Goal: Task Accomplishment & Management: Use online tool/utility

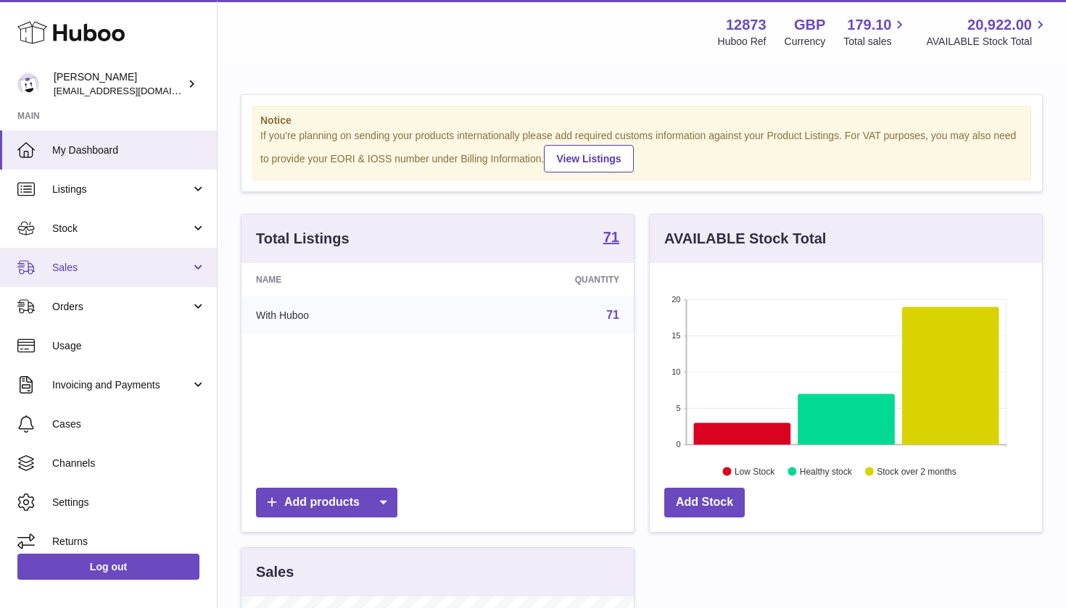
click at [139, 275] on link "Sales" at bounding box center [108, 267] width 217 height 39
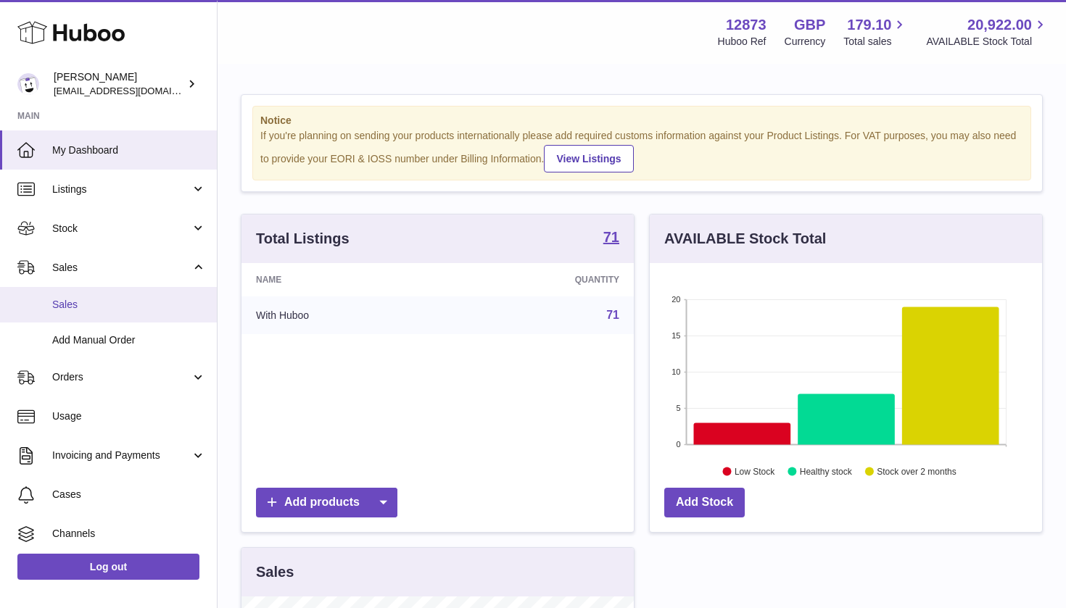
click at [137, 312] on link "Sales" at bounding box center [108, 305] width 217 height 36
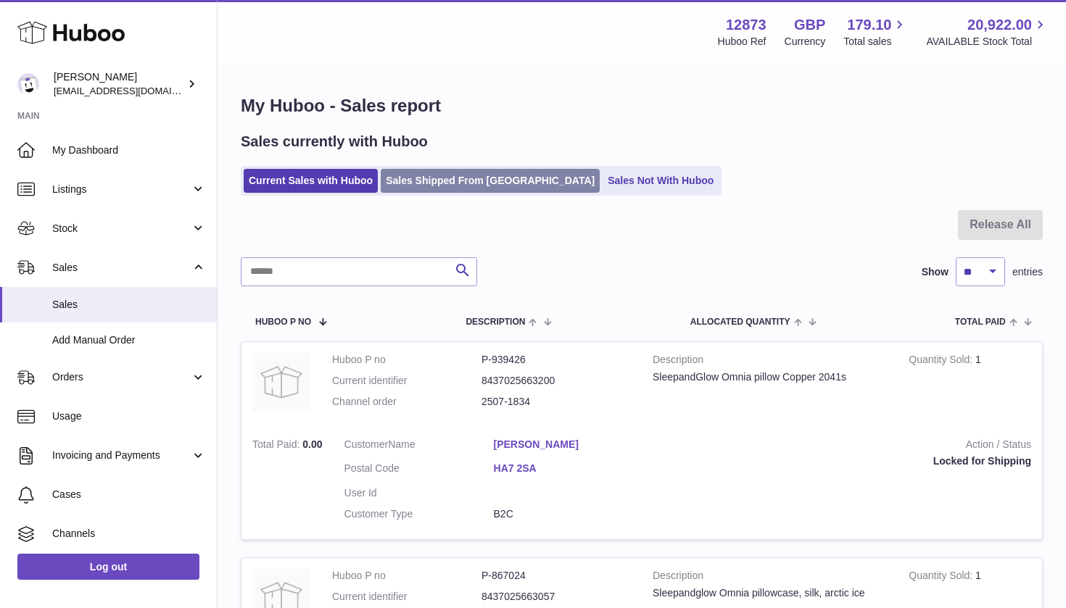
click at [468, 176] on link "Sales Shipped From Huboo" at bounding box center [490, 181] width 219 height 24
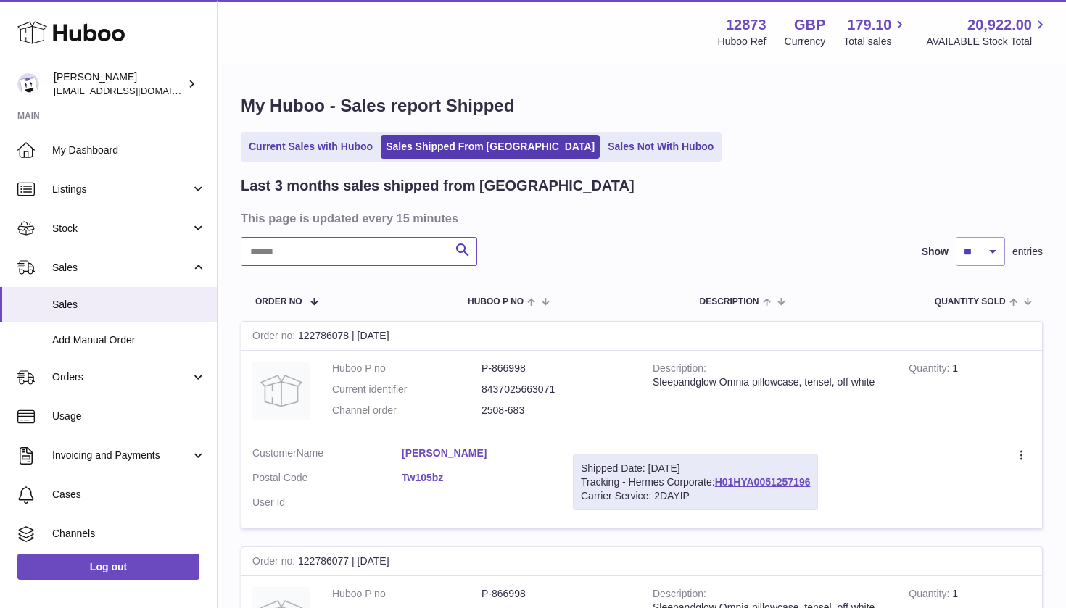
click at [328, 254] on input "text" at bounding box center [359, 251] width 236 height 29
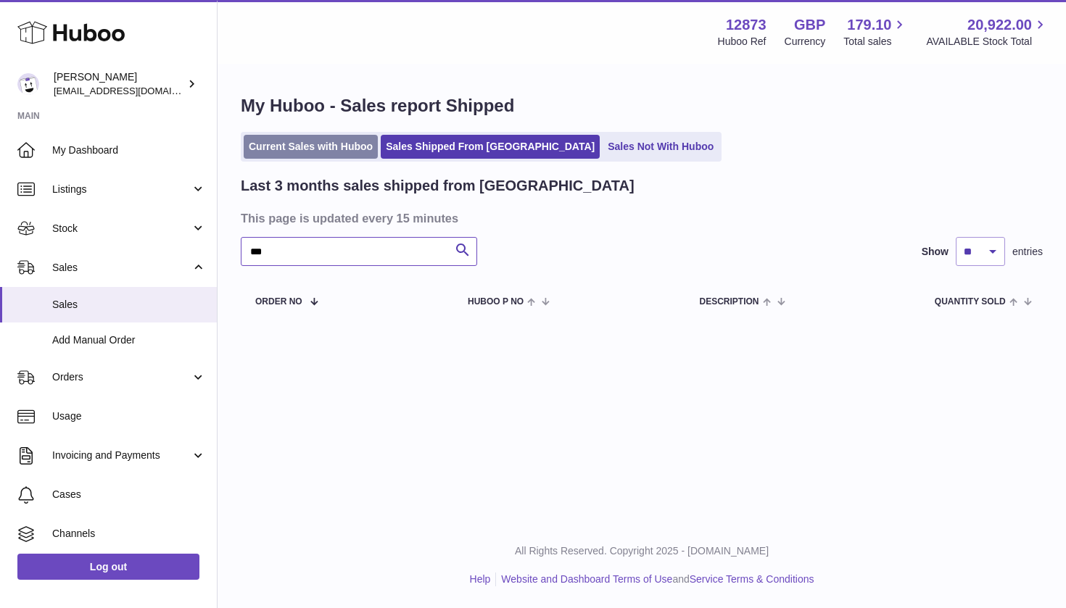
type input "***"
click at [292, 152] on link "Current Sales with Huboo" at bounding box center [311, 147] width 134 height 24
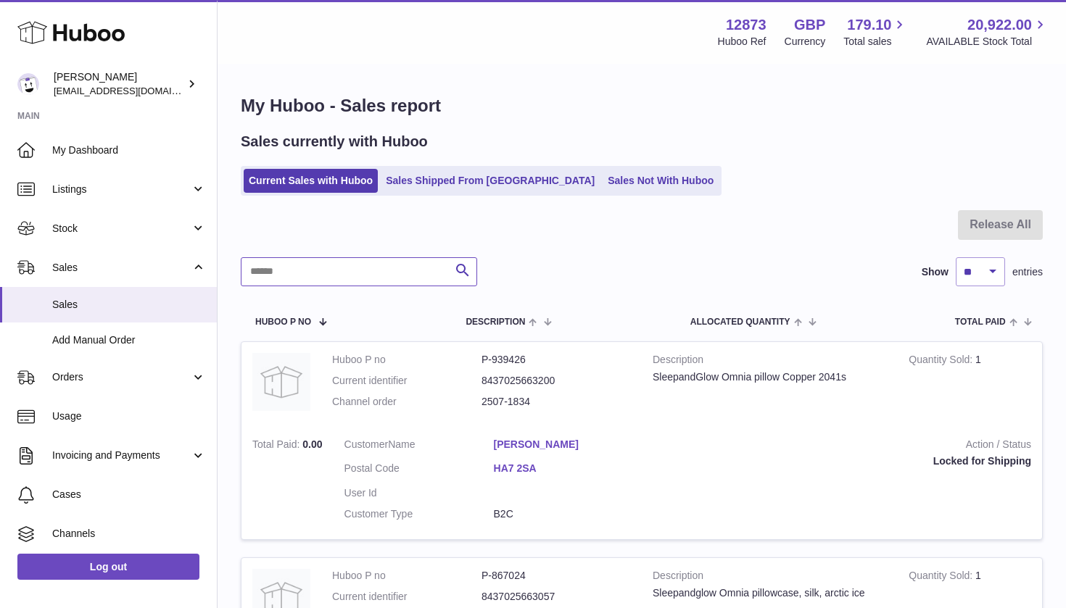
click at [350, 270] on input "text" at bounding box center [359, 271] width 236 height 29
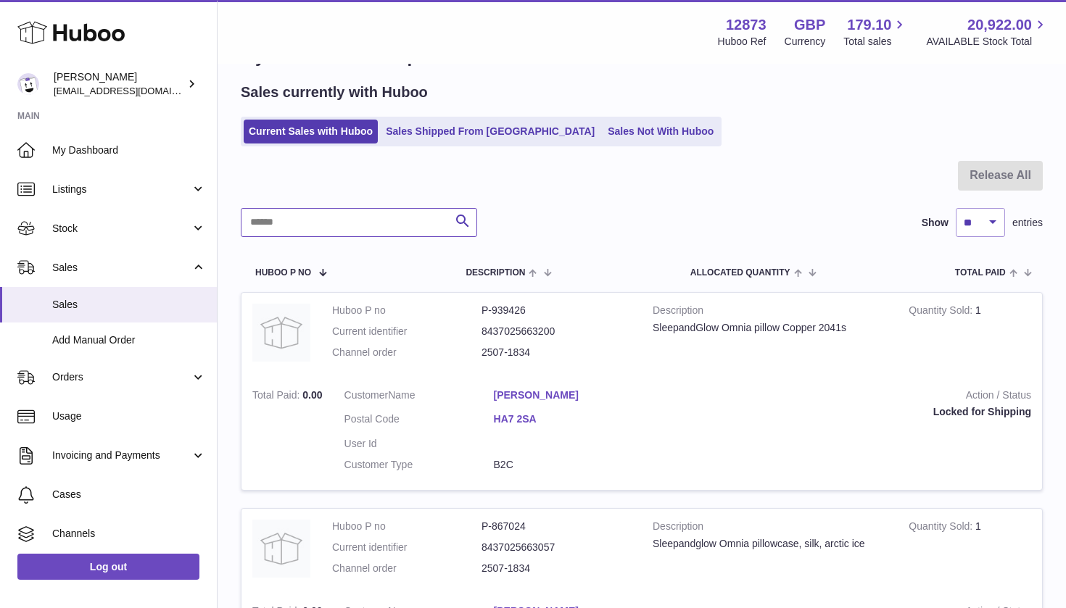
scroll to position [12, 0]
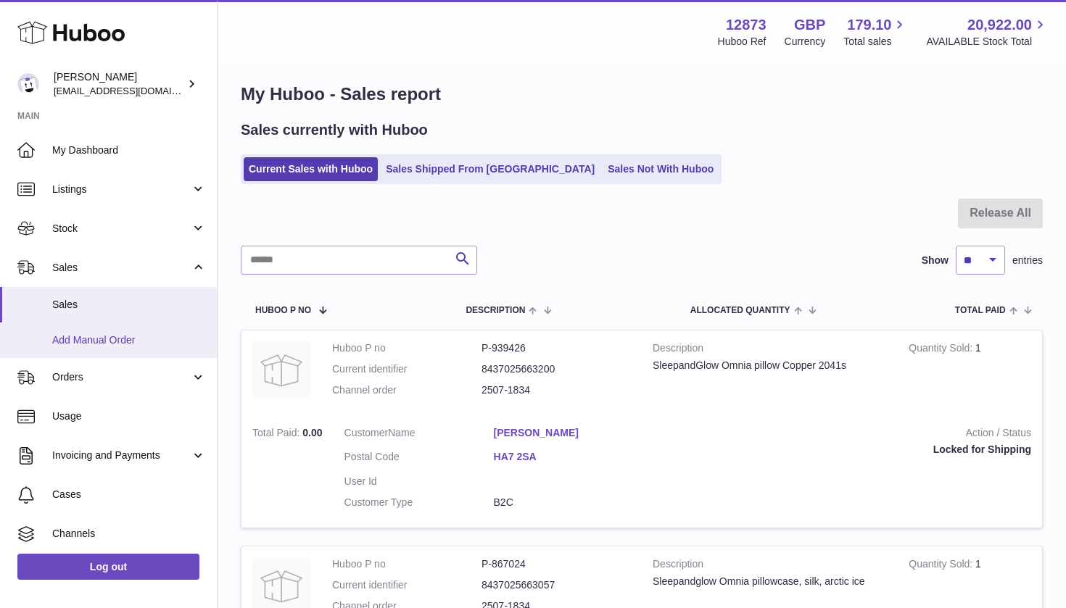
click at [104, 334] on span "Add Manual Order" at bounding box center [129, 340] width 154 height 14
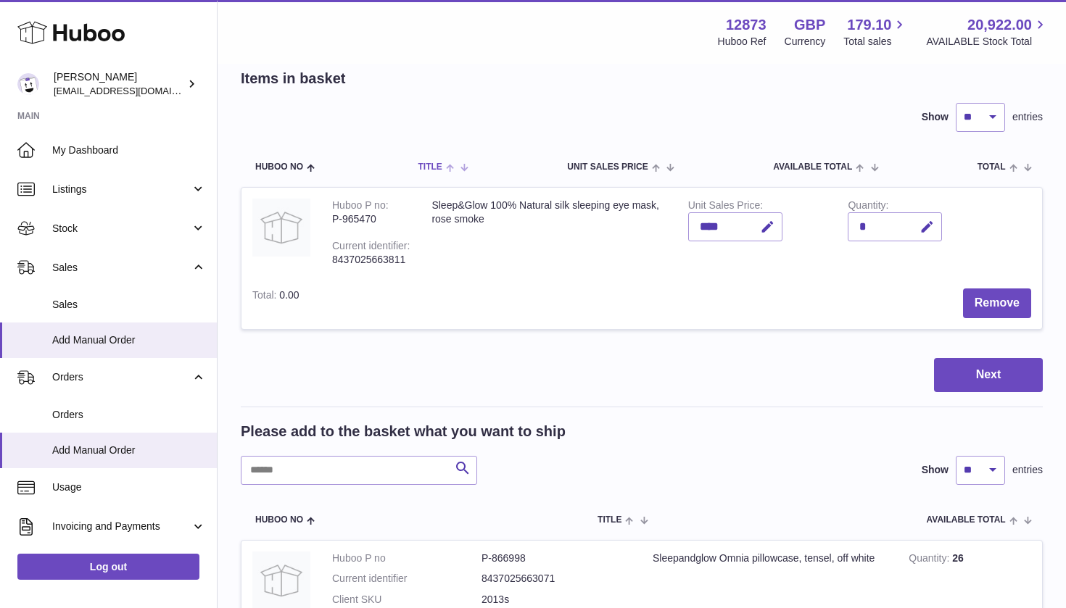
scroll to position [77, 0]
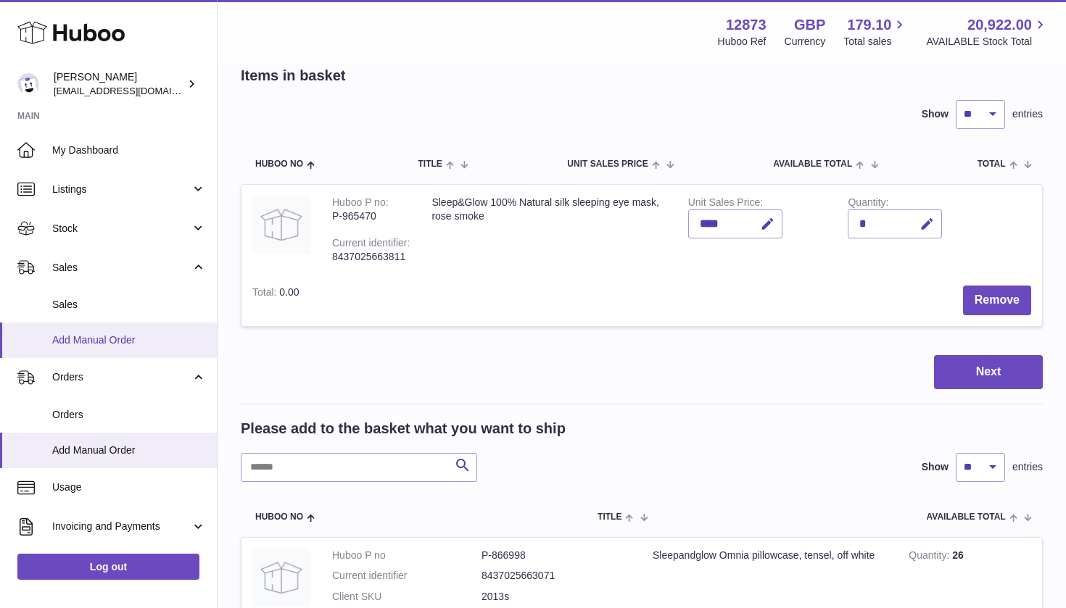
click at [120, 333] on span "Add Manual Order" at bounding box center [129, 340] width 154 height 14
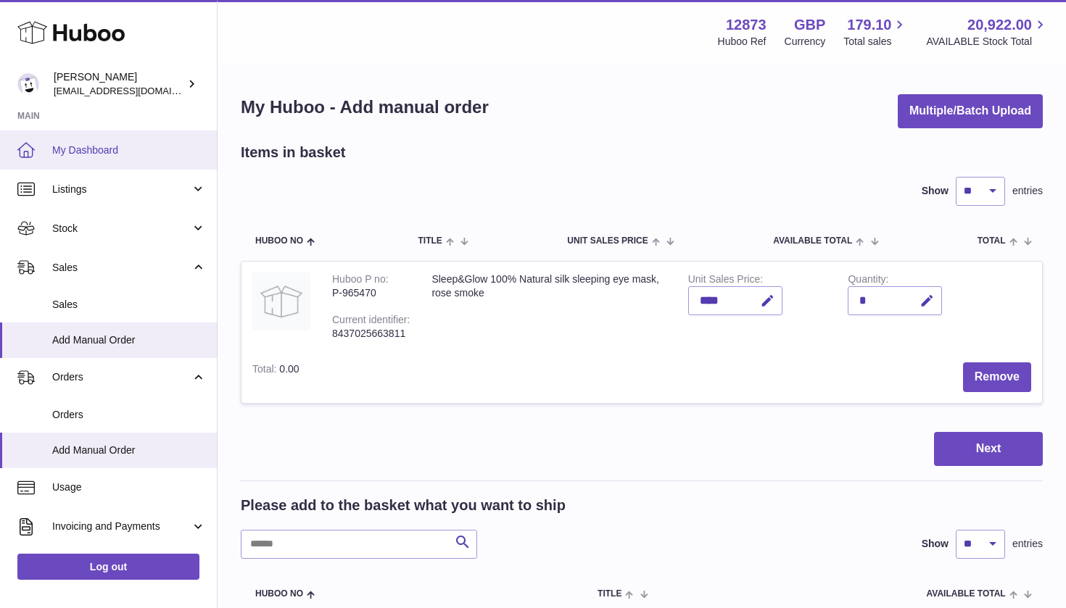
click at [82, 148] on span "My Dashboard" at bounding box center [129, 151] width 154 height 14
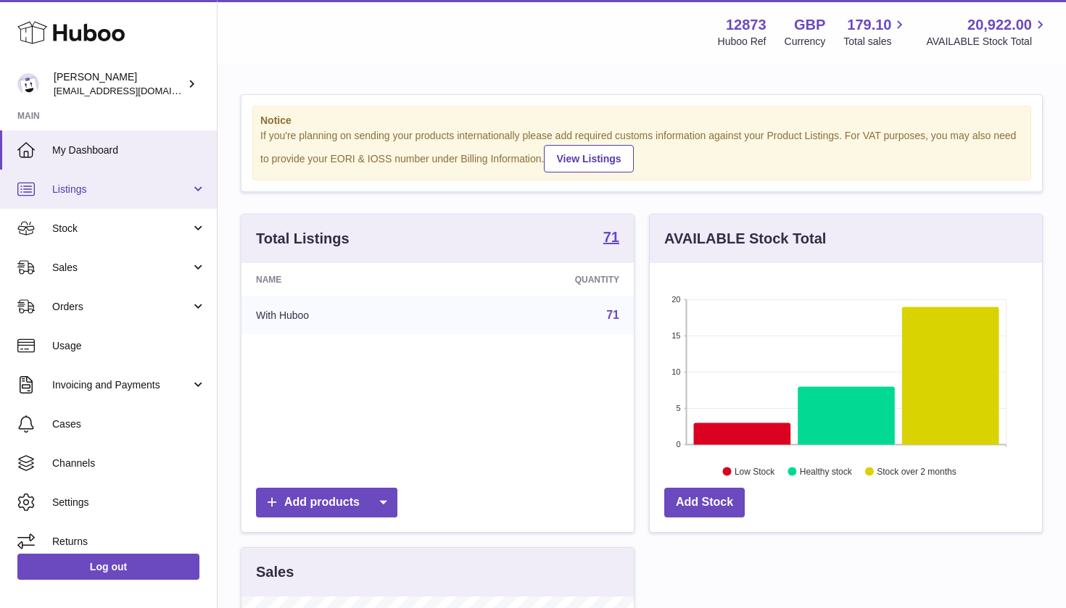
scroll to position [226, 392]
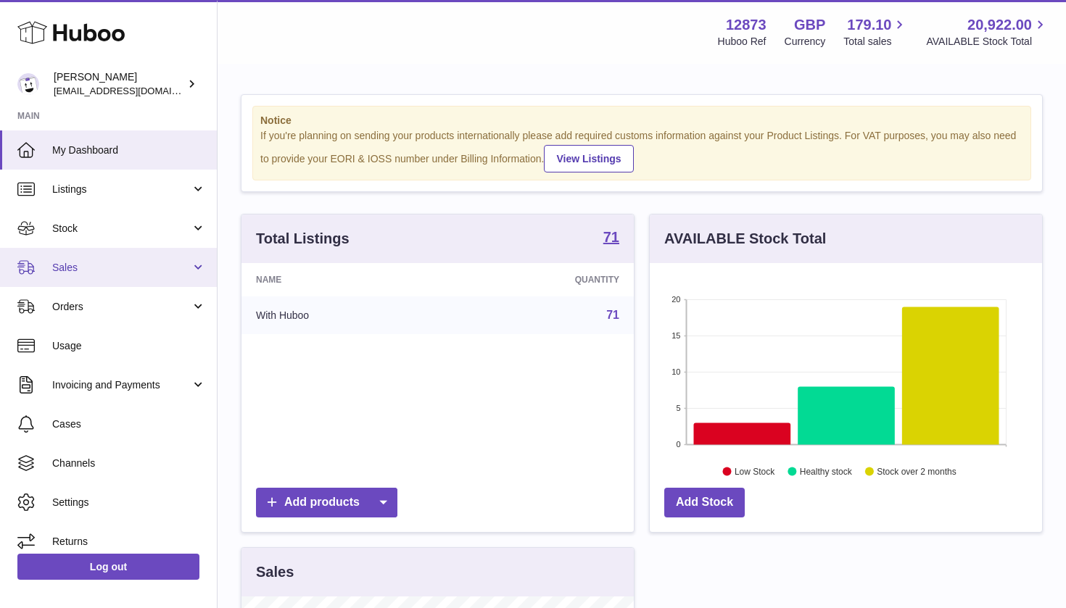
click at [105, 261] on span "Sales" at bounding box center [121, 268] width 138 height 14
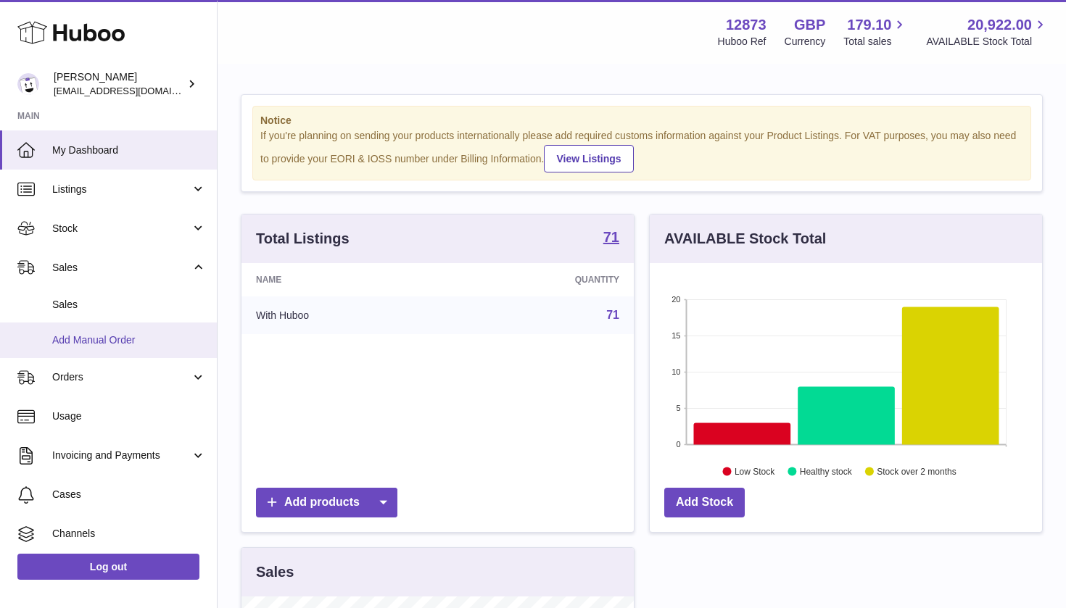
click at [120, 344] on link "Add Manual Order" at bounding box center [108, 341] width 217 height 36
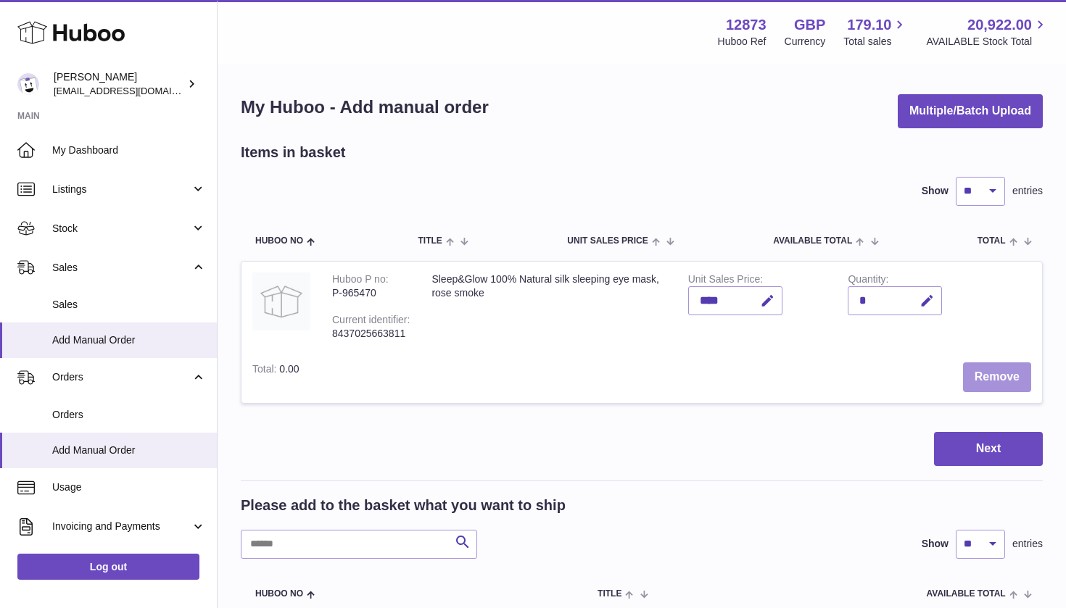
click at [995, 376] on button "Remove" at bounding box center [997, 377] width 68 height 30
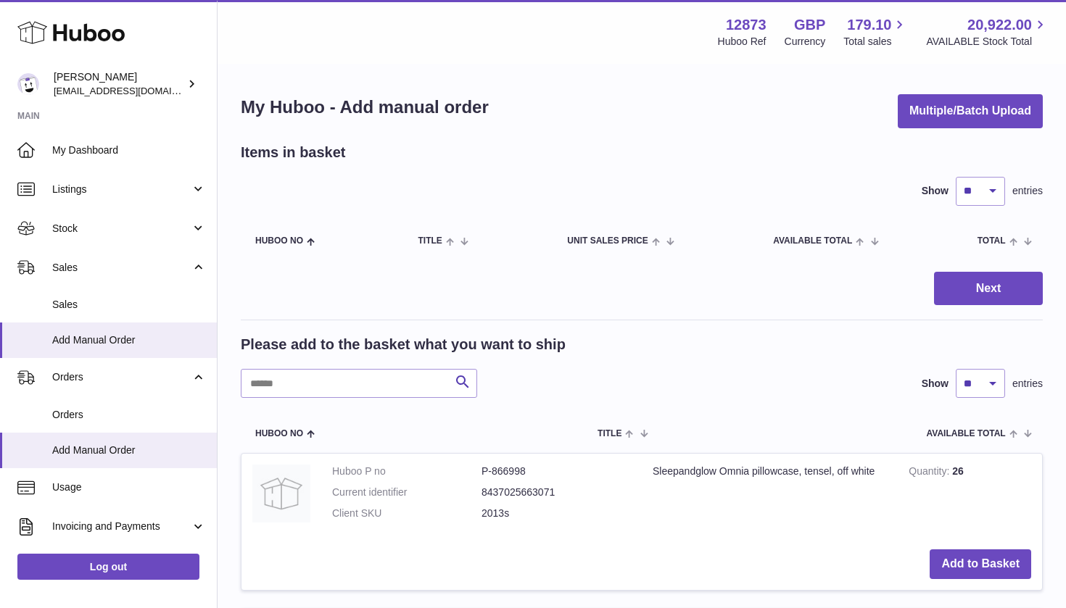
click at [294, 43] on div "Menu Huboo 12873 Huboo Ref GBP Currency 179.10 Total sales 20,922.00 AVAILABLE …" at bounding box center [641, 31] width 813 height 33
click at [358, 380] on input "text" at bounding box center [359, 383] width 236 height 29
type input "****"
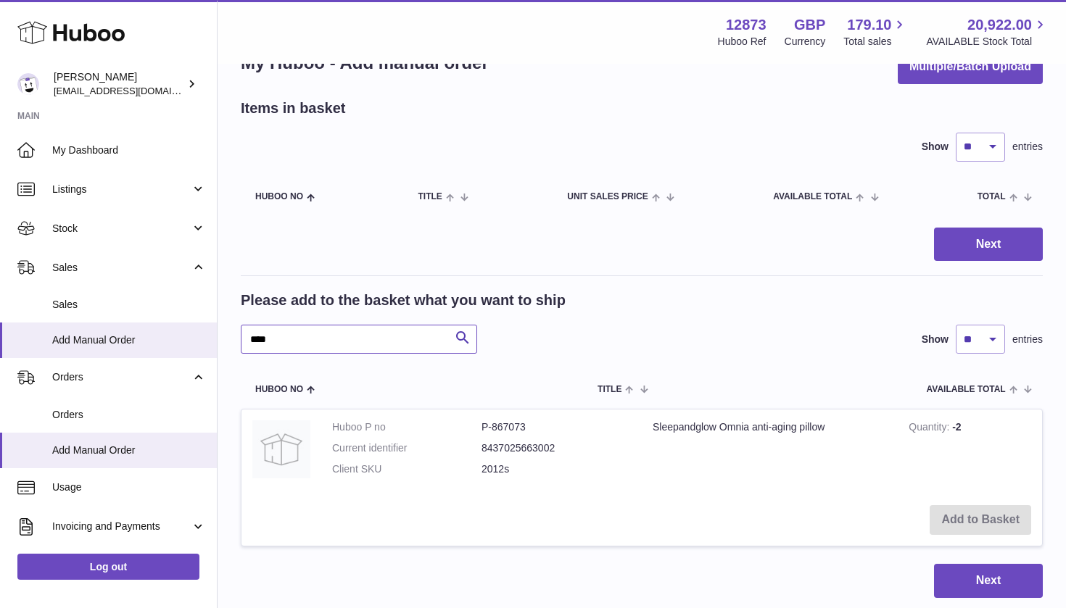
scroll to position [71, 0]
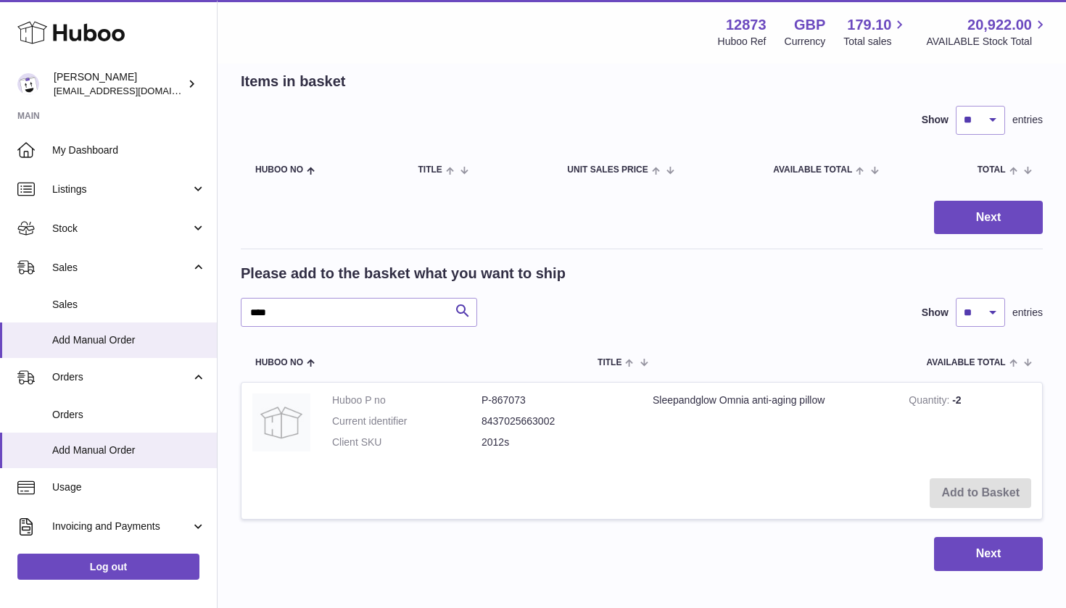
click at [982, 490] on td "Add to Basket" at bounding box center [641, 493] width 800 height 51
